Goal: Book appointment/travel/reservation

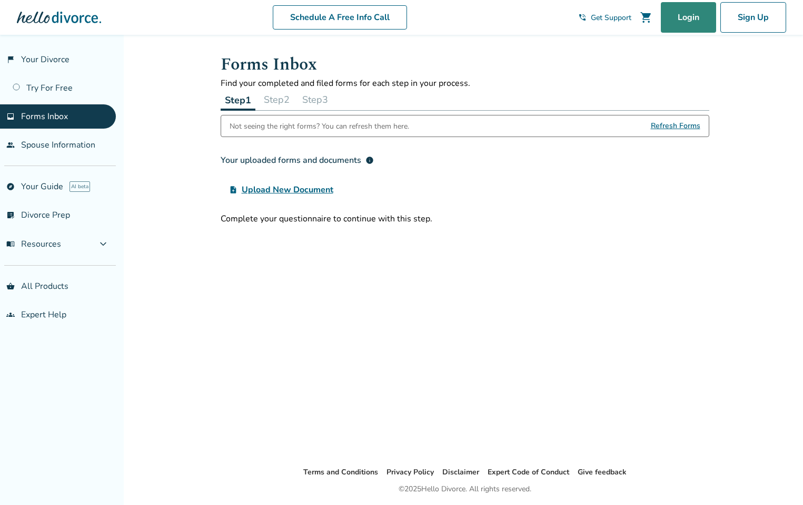
click at [692, 18] on link "Login" at bounding box center [688, 17] width 55 height 31
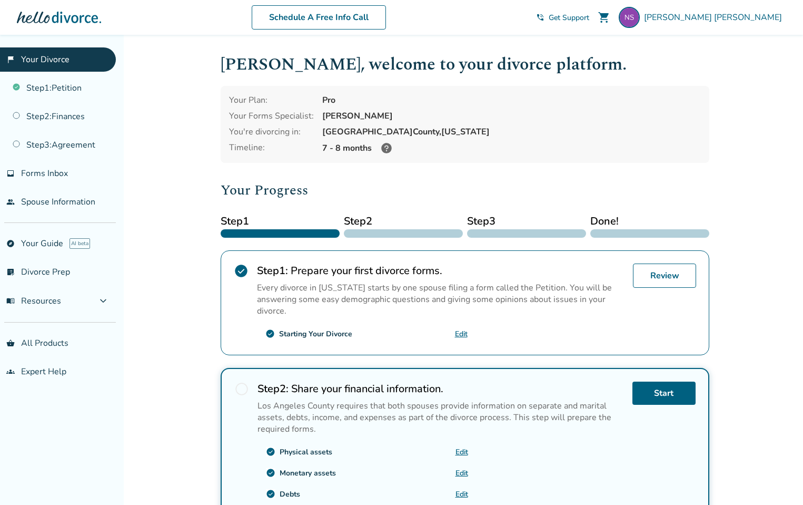
click at [589, 19] on span "Get Support" at bounding box center [569, 18] width 41 height 10
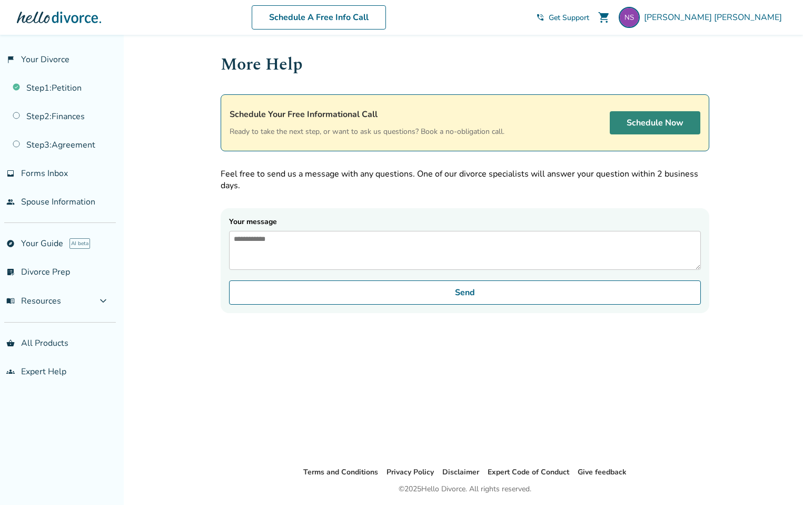
click at [642, 125] on link "Schedule Now" at bounding box center [655, 122] width 91 height 23
